Goal: Browse casually

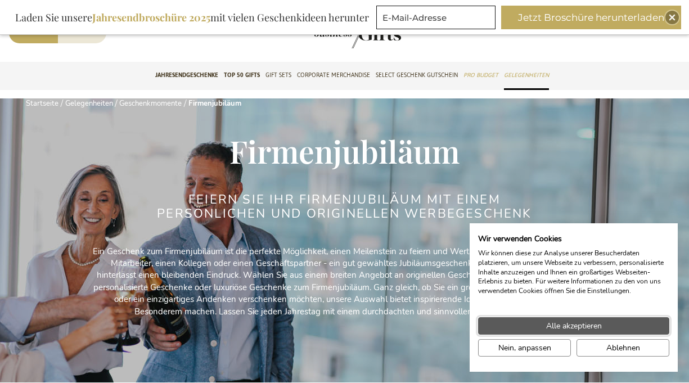
click at [559, 327] on span "Alle akzeptieren" at bounding box center [574, 326] width 56 height 12
